Goal: Check status: Check status

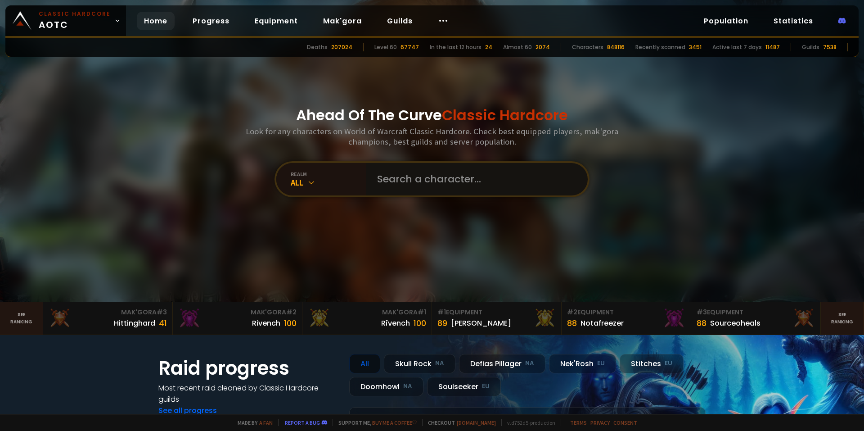
click at [439, 168] on input "text" at bounding box center [474, 179] width 205 height 32
type input "montypowalia"
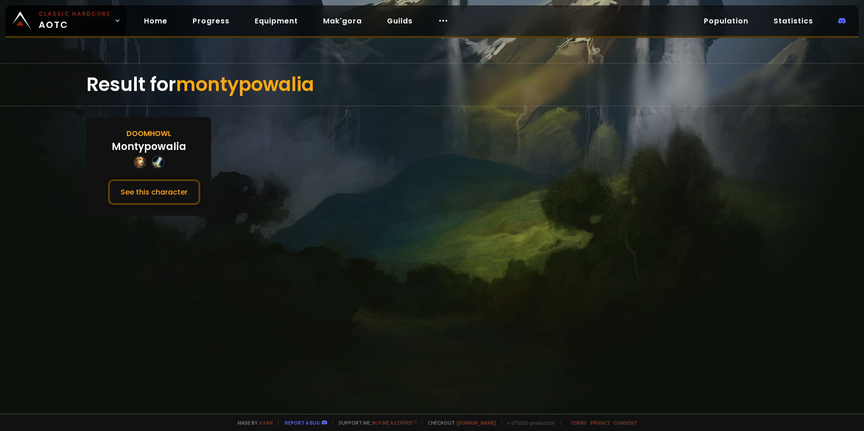
click at [170, 173] on div "Doomhowl Montypowalia See this character" at bounding box center [148, 166] width 125 height 99
click at [170, 176] on div "Doomhowl Montypowalia See this character" at bounding box center [148, 166] width 125 height 99
click at [169, 181] on button "See this character" at bounding box center [154, 192] width 92 height 26
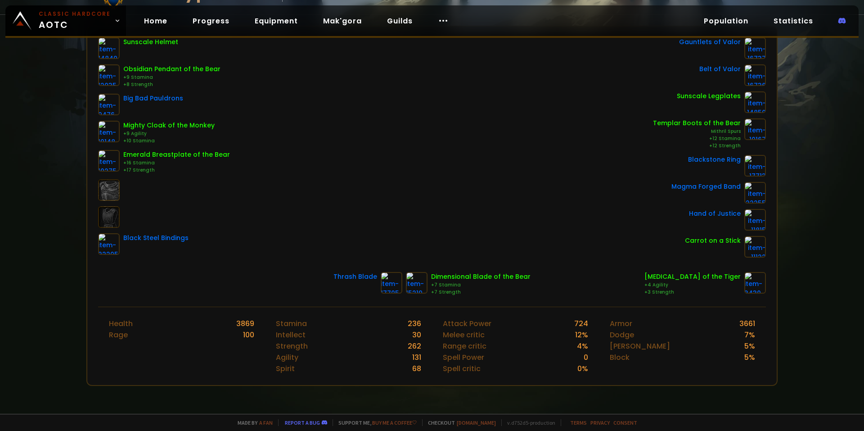
scroll to position [135, 0]
drag, startPoint x: 390, startPoint y: 265, endPoint x: 425, endPoint y: 224, distance: 53.7
